Goal: Task Accomplishment & Management: Complete application form

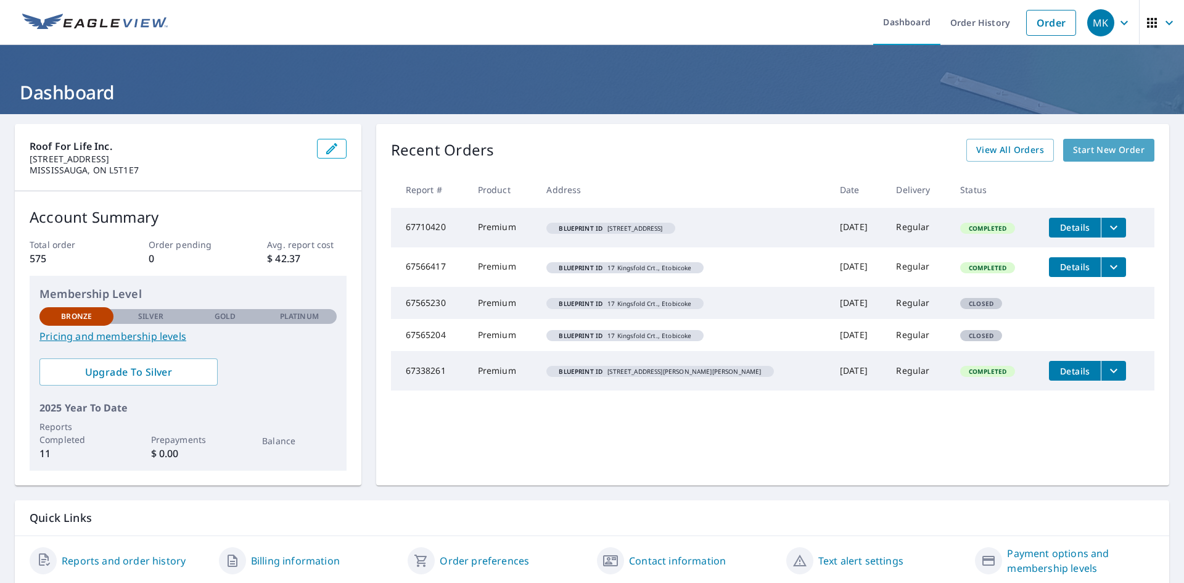
click at [1079, 155] on span "Start New Order" at bounding box center [1109, 149] width 72 height 15
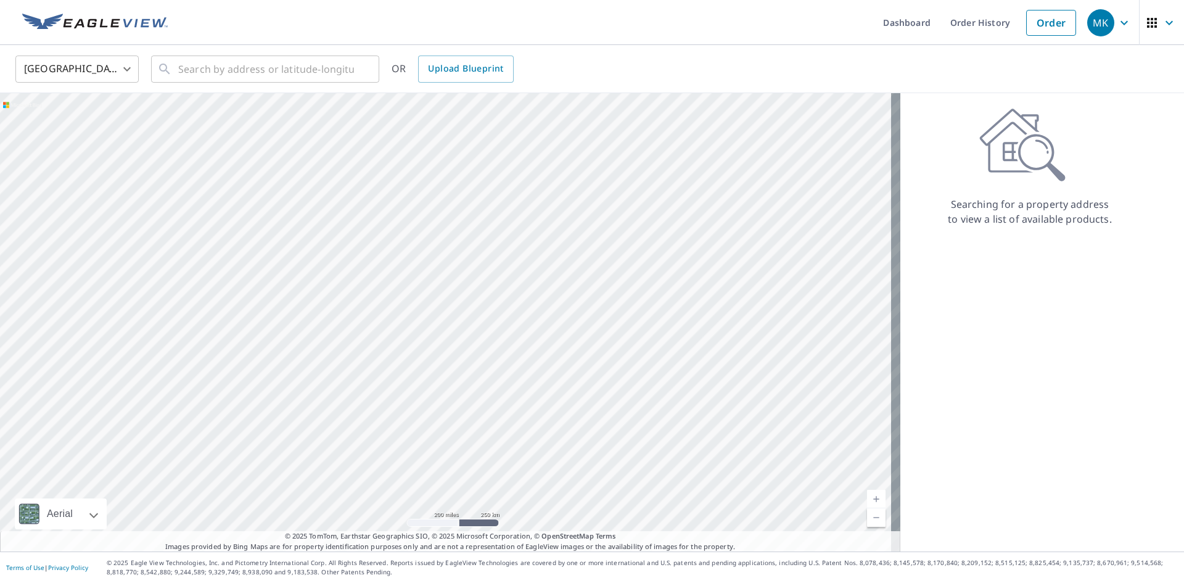
click at [131, 65] on body "MK MK Dashboard Order History Order MK United States US ​ ​ OR Upload Blueprint…" at bounding box center [592, 291] width 1184 height 583
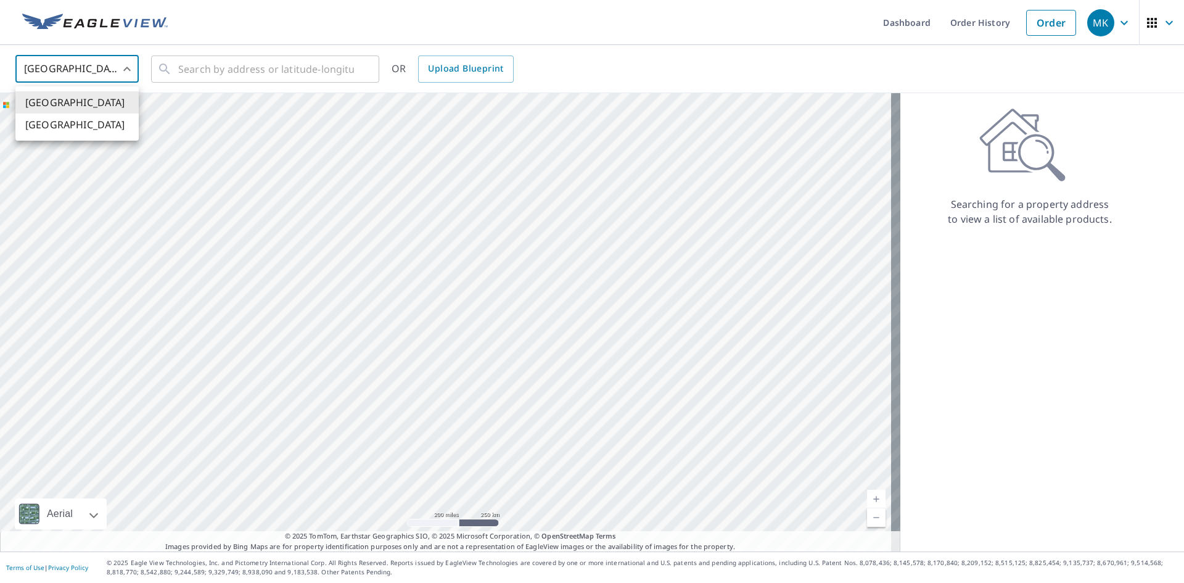
click at [53, 128] on li "[GEOGRAPHIC_DATA]" at bounding box center [76, 124] width 123 height 22
click at [468, 68] on span "Upload Blueprint" at bounding box center [465, 68] width 75 height 15
type input "US"
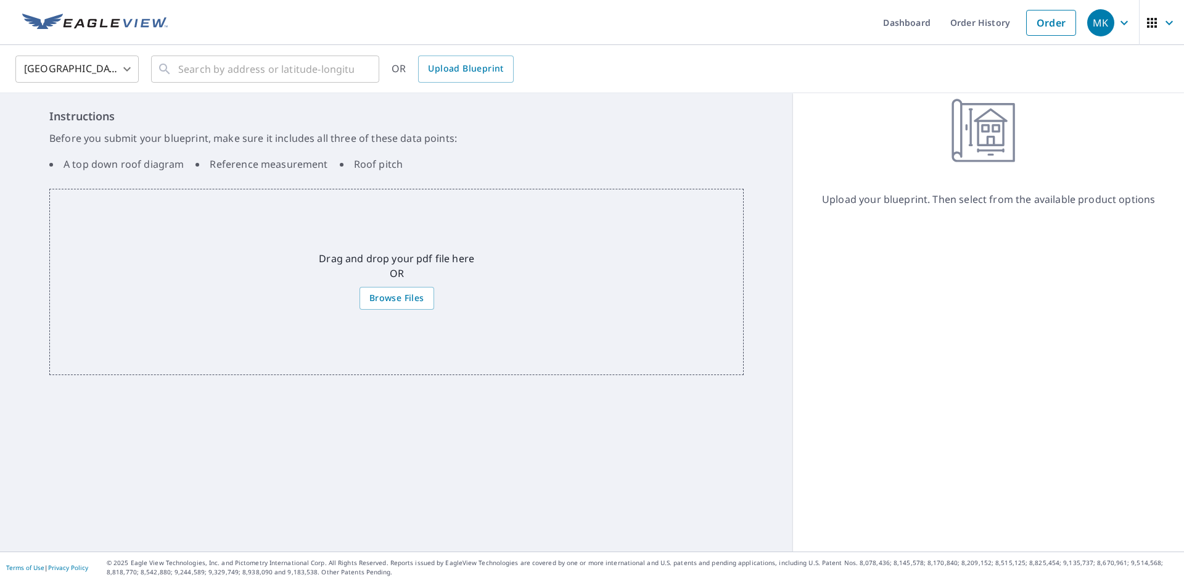
click at [156, 456] on div "Instructions Before you submit your blueprint, make sure it includes all three …" at bounding box center [396, 322] width 793 height 458
click at [409, 300] on span "Browse Files" at bounding box center [396, 297] width 55 height 15
click at [0, 0] on input "Browse Files" at bounding box center [0, 0] width 0 height 0
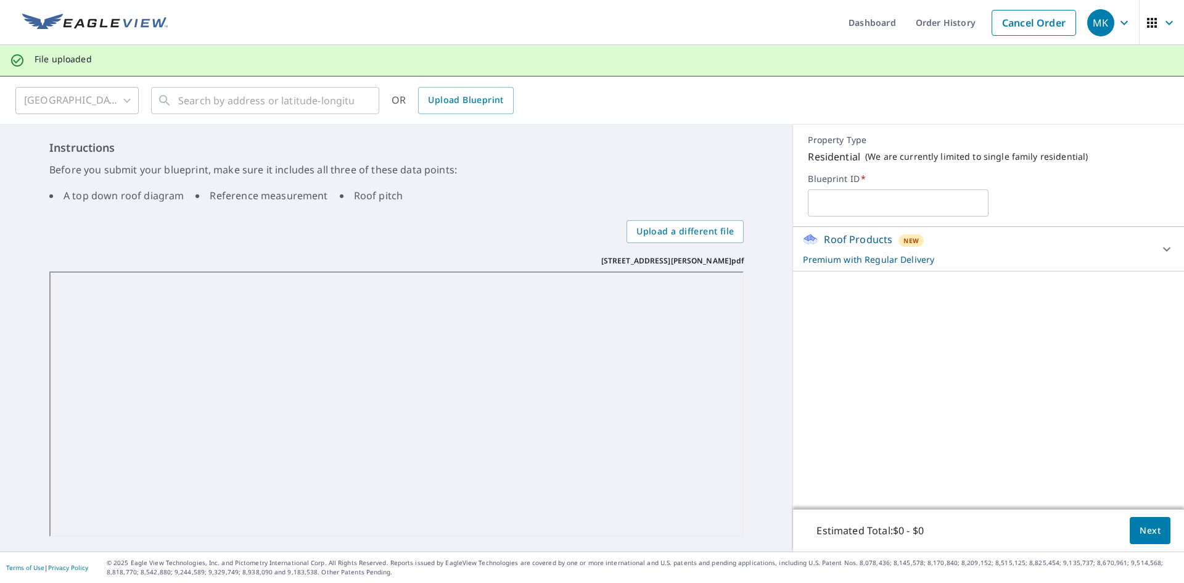
click at [816, 204] on input "text" at bounding box center [898, 203] width 181 height 35
paste input "[STREET_ADDRESS][PERSON_NAME]"
type input "[STREET_ADDRESS][PERSON_NAME]"
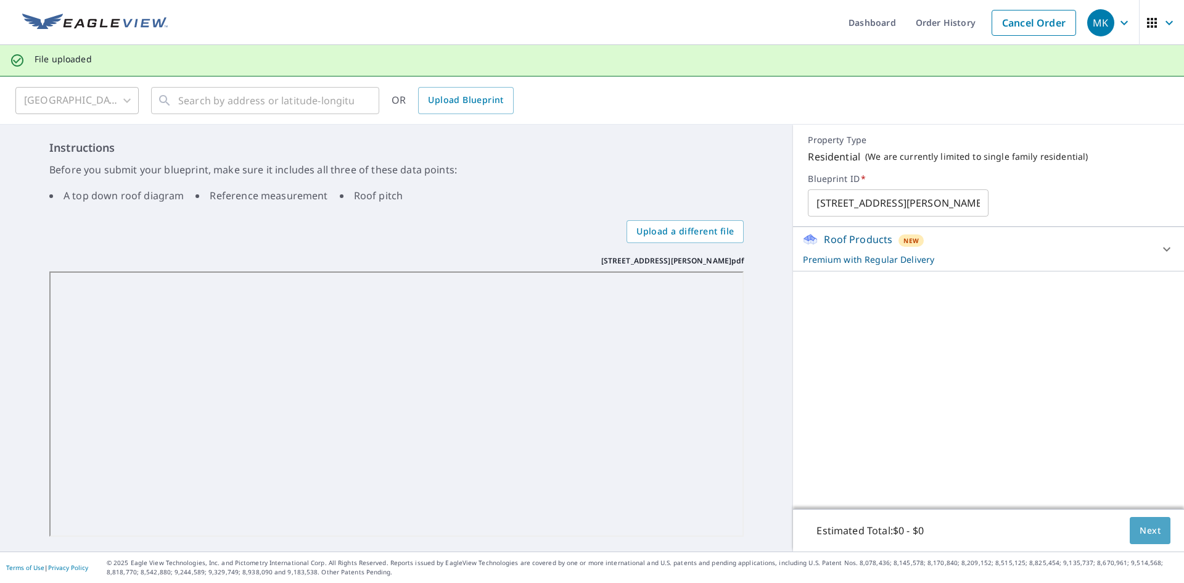
click at [1139, 531] on span "Next" at bounding box center [1149, 530] width 21 height 15
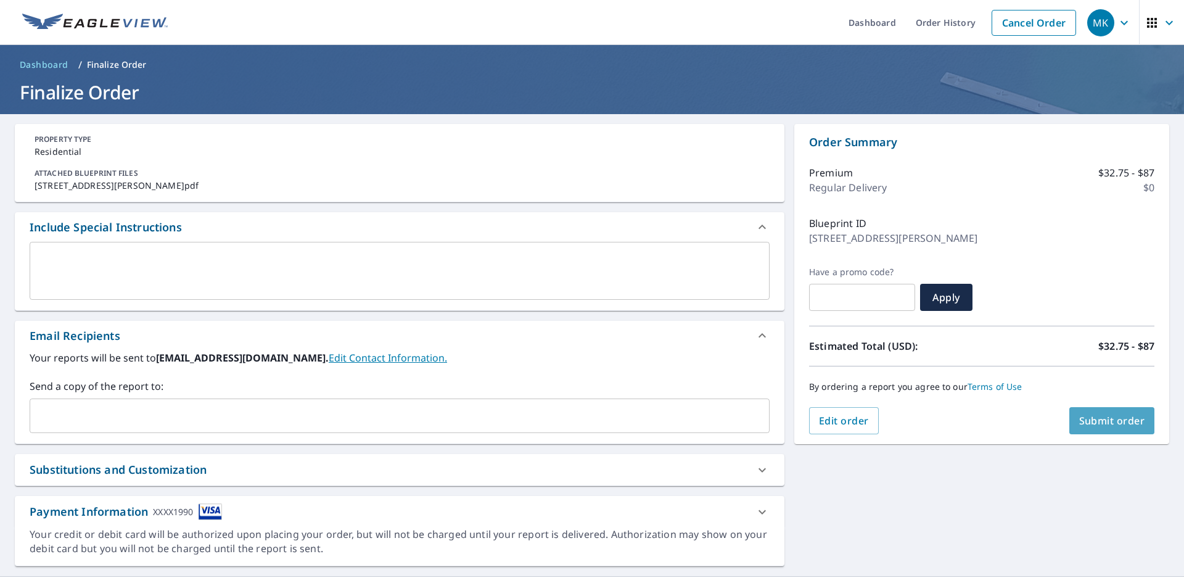
click at [1096, 418] on span "Submit order" at bounding box center [1112, 421] width 66 height 14
